Goal: Use online tool/utility

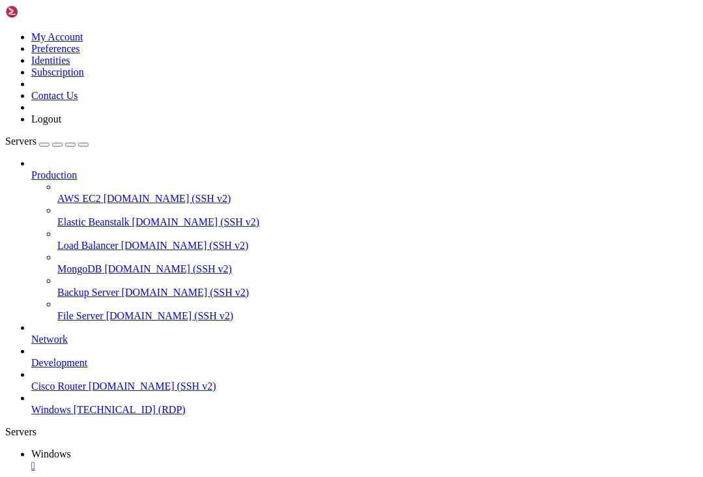
drag, startPoint x: 605, startPoint y: 787, endPoint x: 597, endPoint y: 779, distance: 10.6
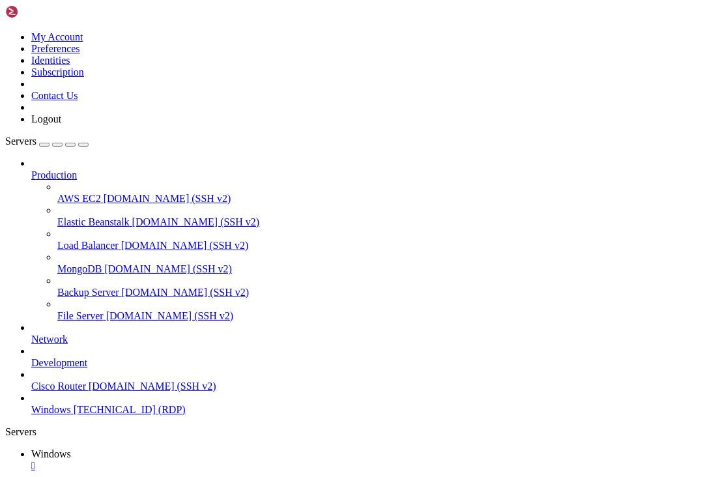
drag, startPoint x: 71, startPoint y: 585, endPoint x: 668, endPoint y: 630, distance: 598.8
drag, startPoint x: 674, startPoint y: 673, endPoint x: 633, endPoint y: 599, distance: 84.2
